Goal: Communication & Community: Answer question/provide support

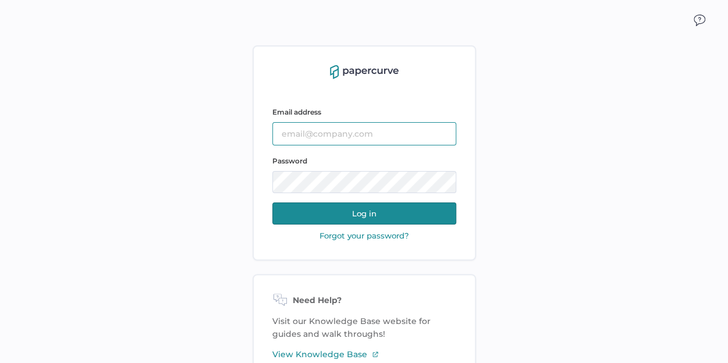
type input "sclement@saolrx.com"
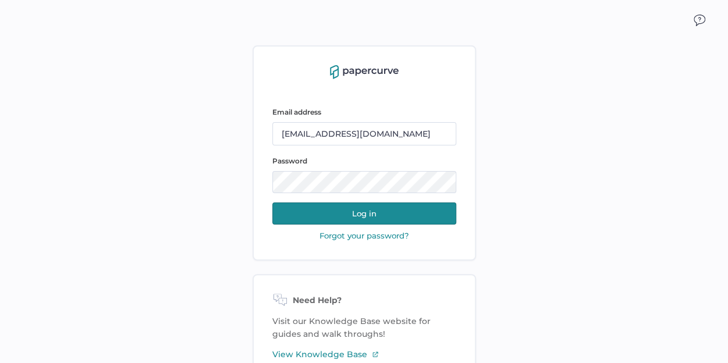
click at [365, 215] on button "Log in" at bounding box center [364, 213] width 184 height 22
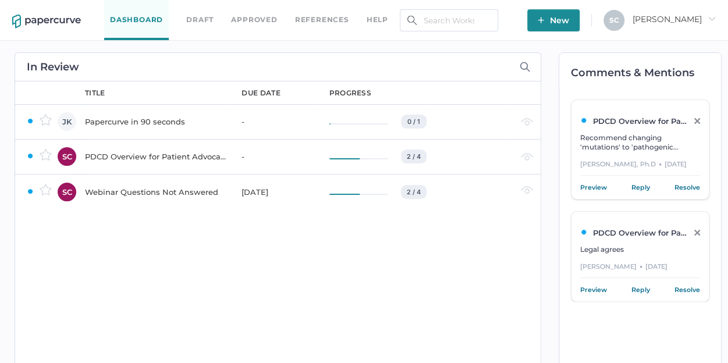
click at [167, 191] on div "Webinar Questions Not Answered" at bounding box center [156, 192] width 143 height 14
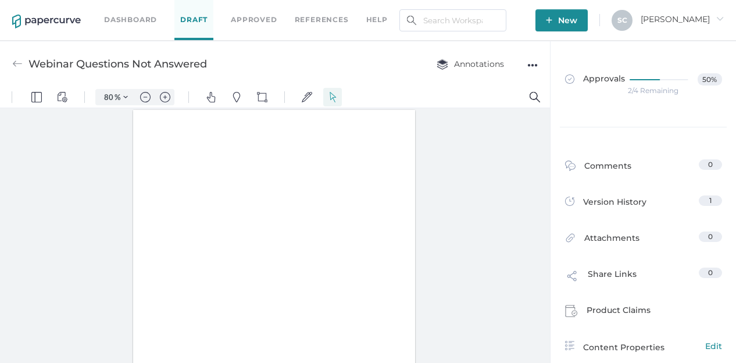
type input "80"
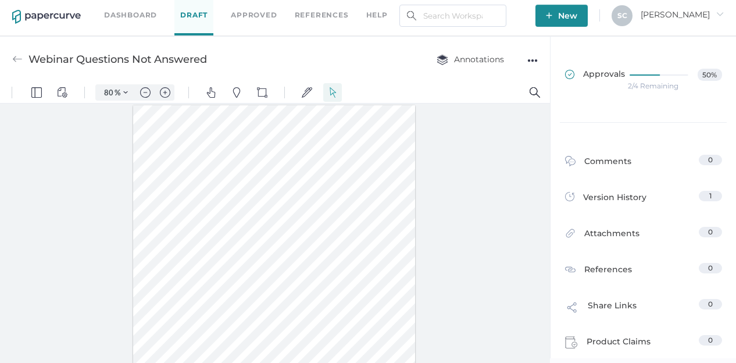
click at [606, 76] on span "Approvals" at bounding box center [595, 75] width 60 height 13
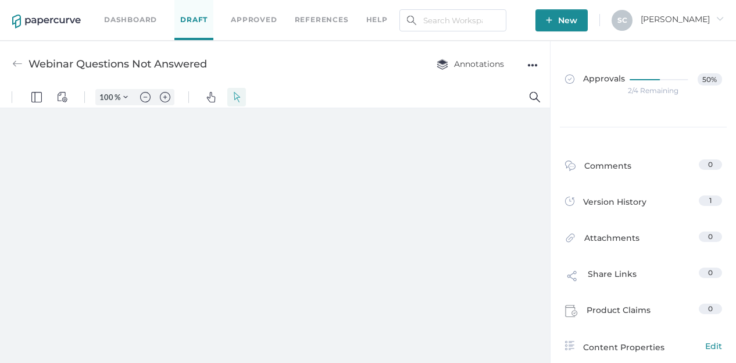
type input "80"
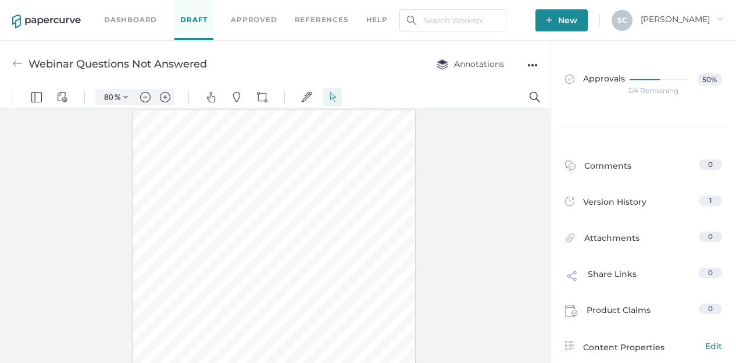
scroll to position [1, 0]
click at [10, 63] on div "Webinar Questions Not Answered Annotations ●●●" at bounding box center [275, 64] width 550 height 46
click at [21, 65] on img at bounding box center [17, 64] width 10 height 10
click at [128, 20] on link "Dashboard" at bounding box center [130, 19] width 53 height 13
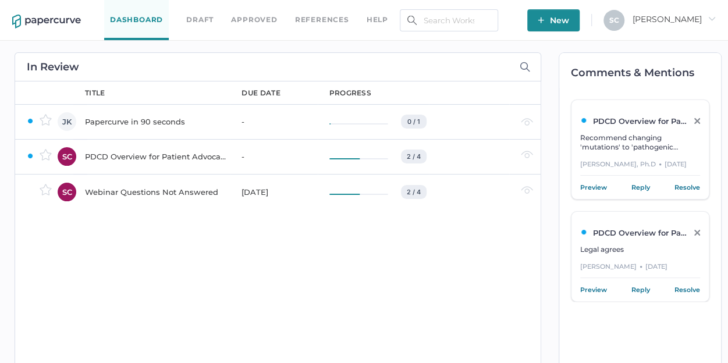
click at [102, 154] on div "PDCD Overview for Patient Advocacy" at bounding box center [156, 156] width 143 height 14
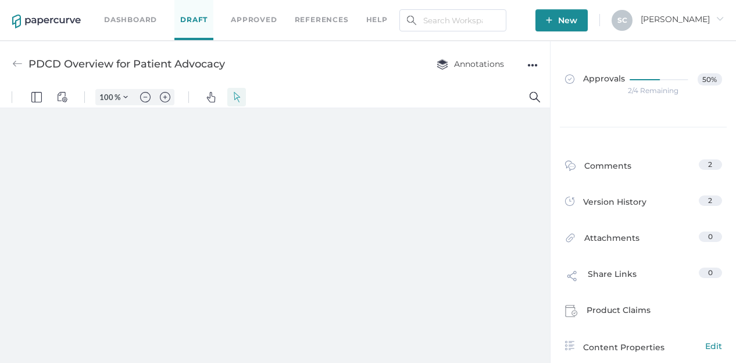
type input "80"
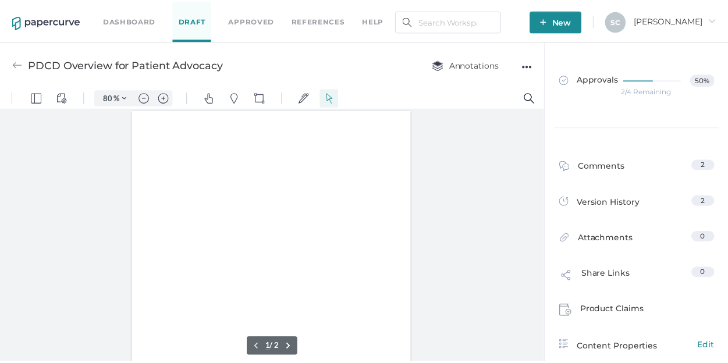
scroll to position [1, 0]
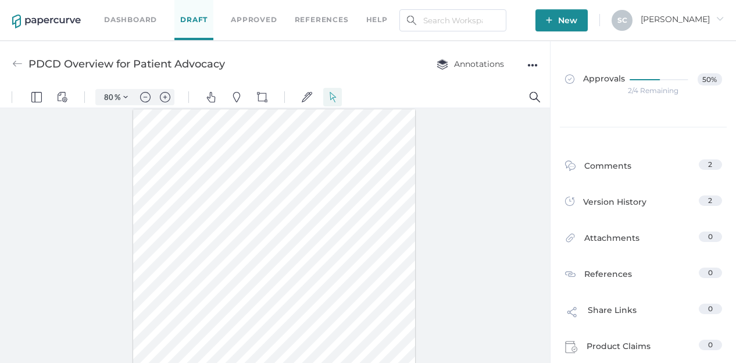
click at [15, 62] on img at bounding box center [17, 64] width 10 height 10
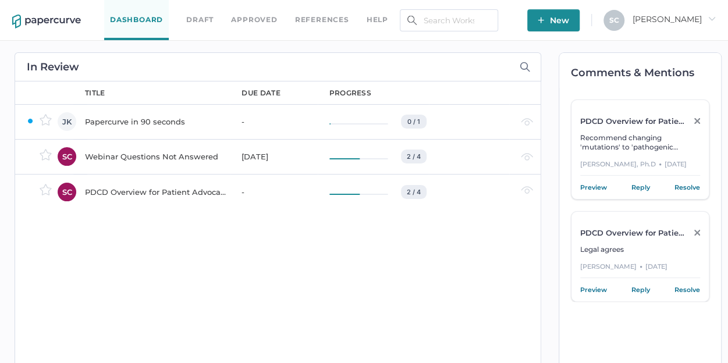
click at [642, 187] on link "Reply" at bounding box center [640, 187] width 19 height 12
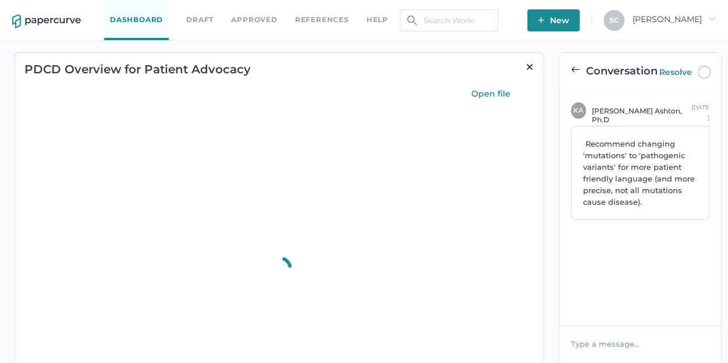
type input "75"
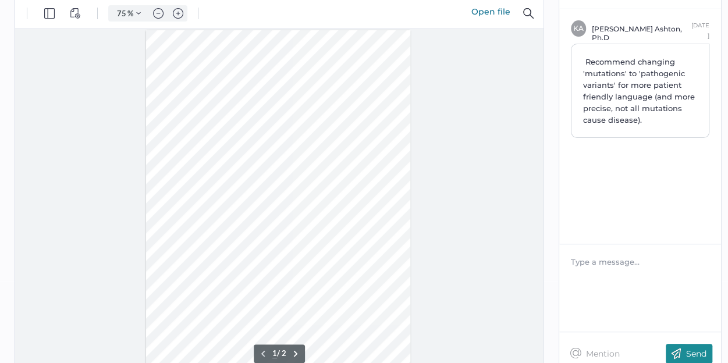
scroll to position [116, 0]
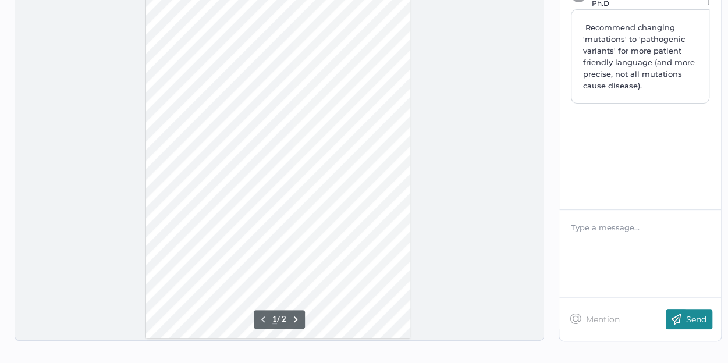
drag, startPoint x: 589, startPoint y: 227, endPoint x: 592, endPoint y: 222, distance: 6.8
click at [589, 227] on div at bounding box center [640, 228] width 138 height 12
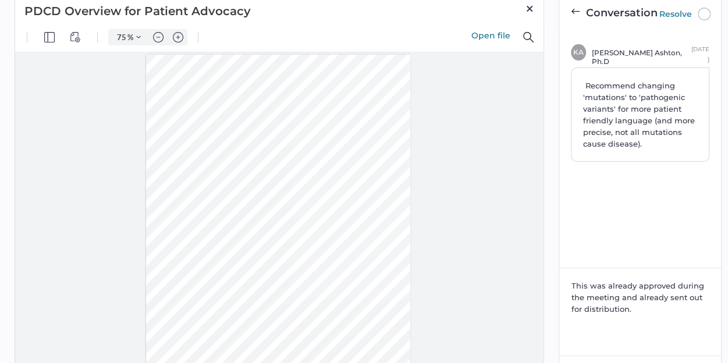
scroll to position [233, 0]
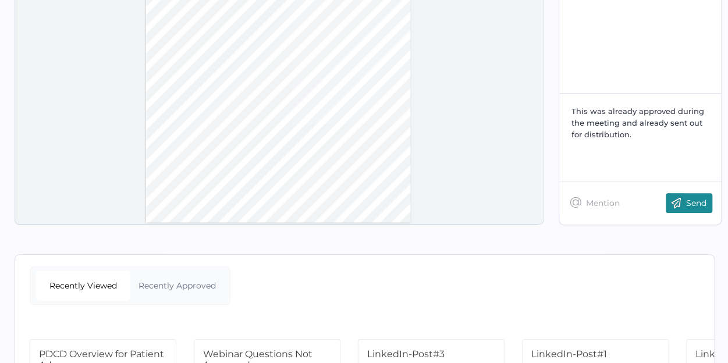
click at [693, 201] on p "Send" at bounding box center [696, 203] width 20 height 10
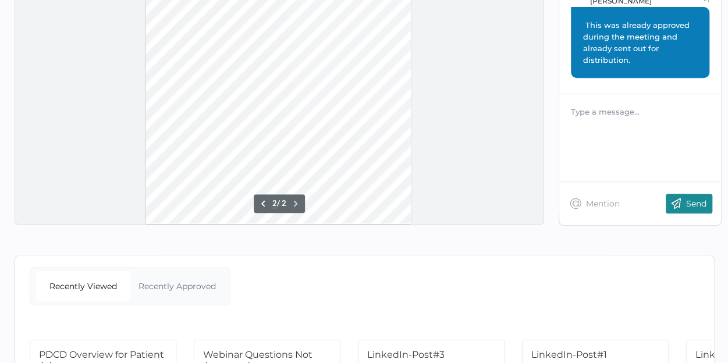
scroll to position [346, 0]
type input "1"
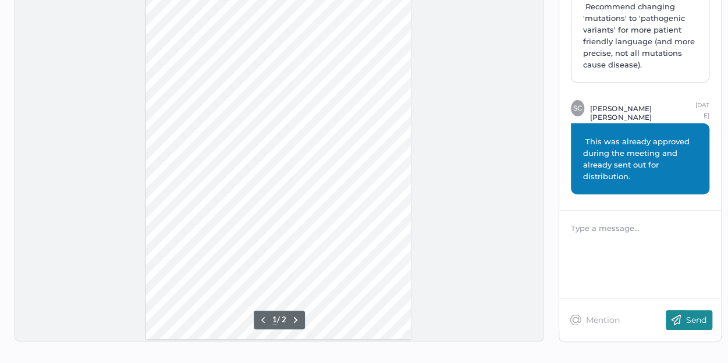
scroll to position [0, 0]
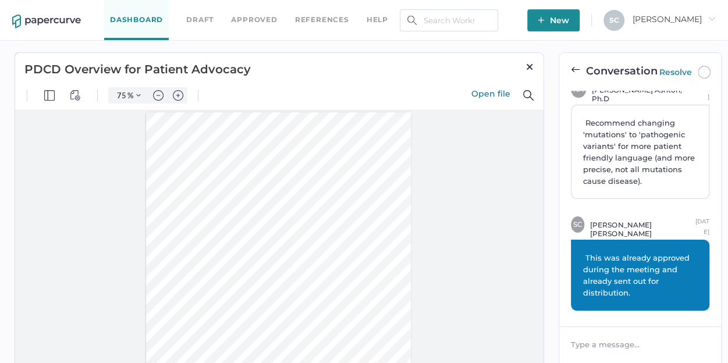
click at [652, 260] on span "This was already approved during the meeting and already sent out for distribut…" at bounding box center [637, 275] width 109 height 44
click at [572, 72] on img at bounding box center [575, 69] width 9 height 9
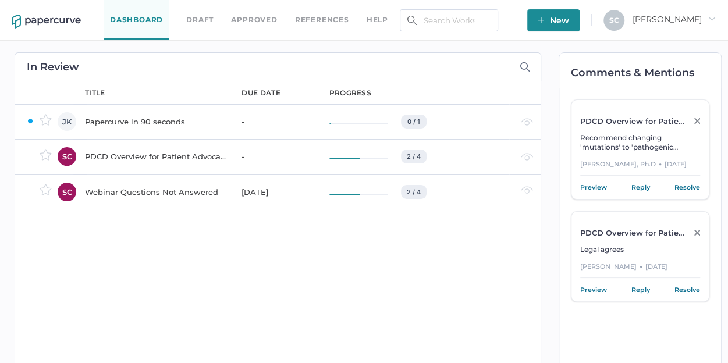
click at [147, 193] on div "Webinar Questions Not Answered" at bounding box center [156, 192] width 143 height 14
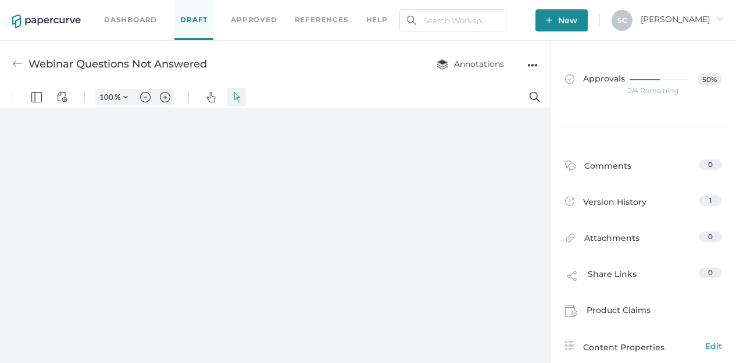
type input "80"
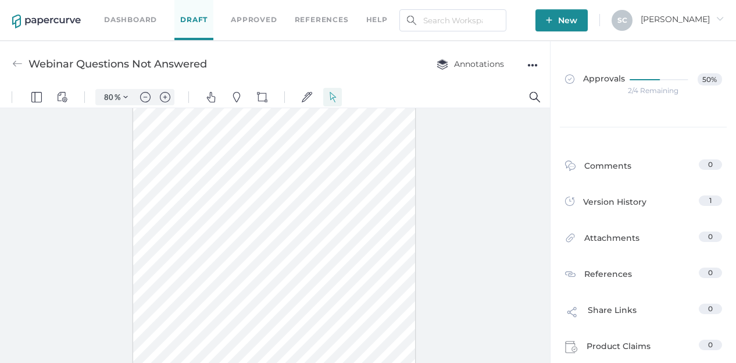
scroll to position [108, 0]
click at [126, 22] on link "Dashboard" at bounding box center [130, 19] width 53 height 13
